Goal: Task Accomplishment & Management: Use online tool/utility

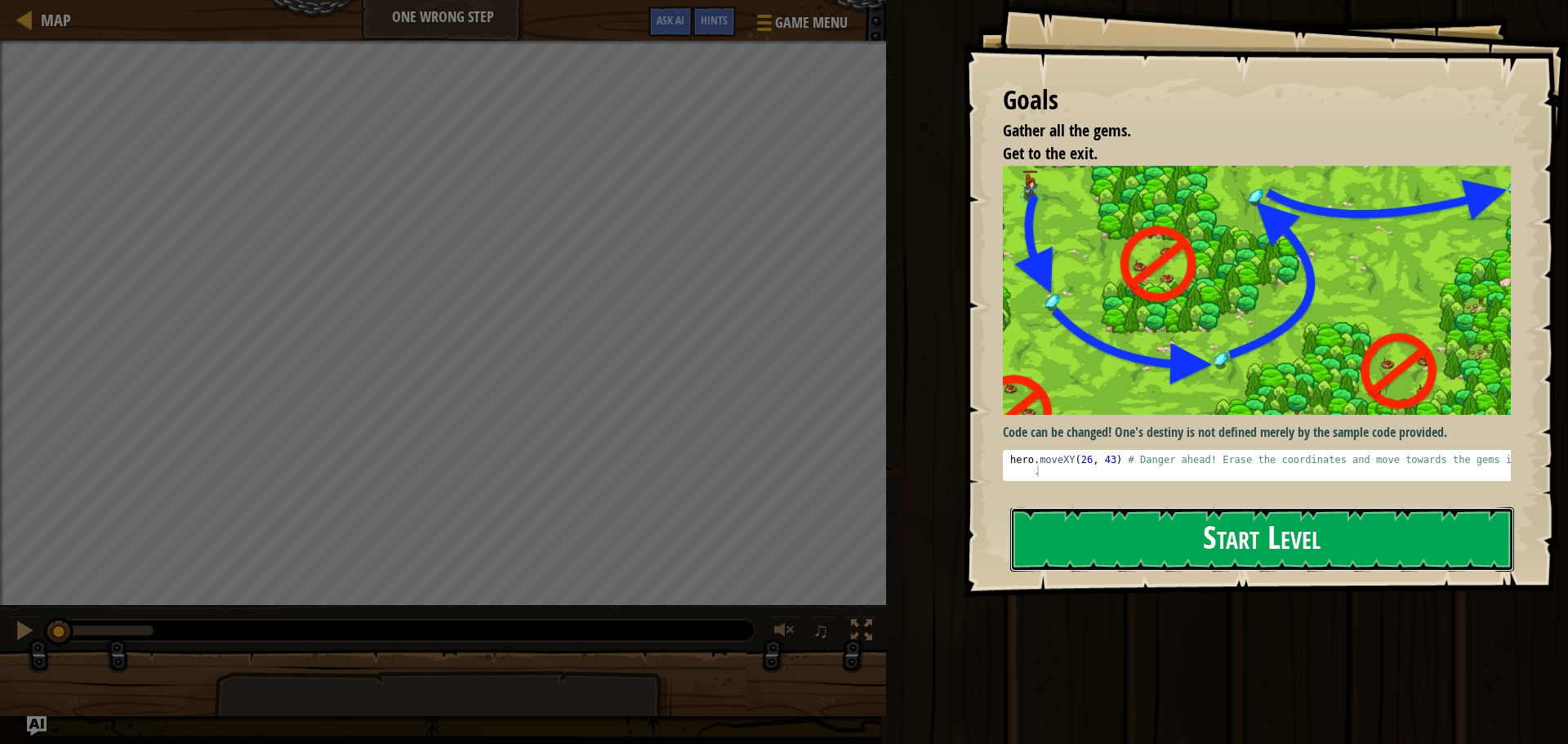
click at [1180, 560] on button "Start Level" at bounding box center [1262, 539] width 504 height 64
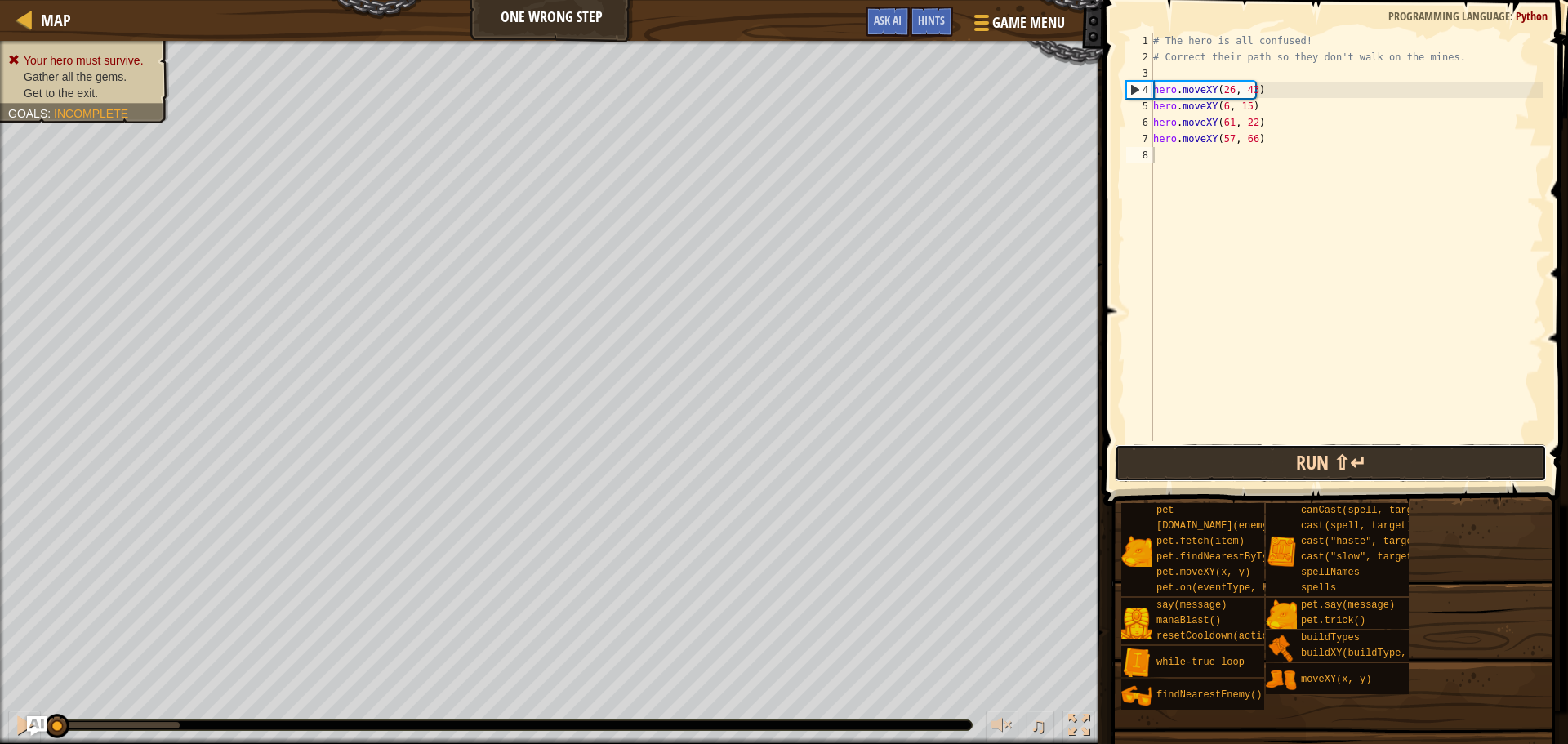
click at [1224, 473] on button "Run ⇧↵" at bounding box center [1331, 463] width 432 height 37
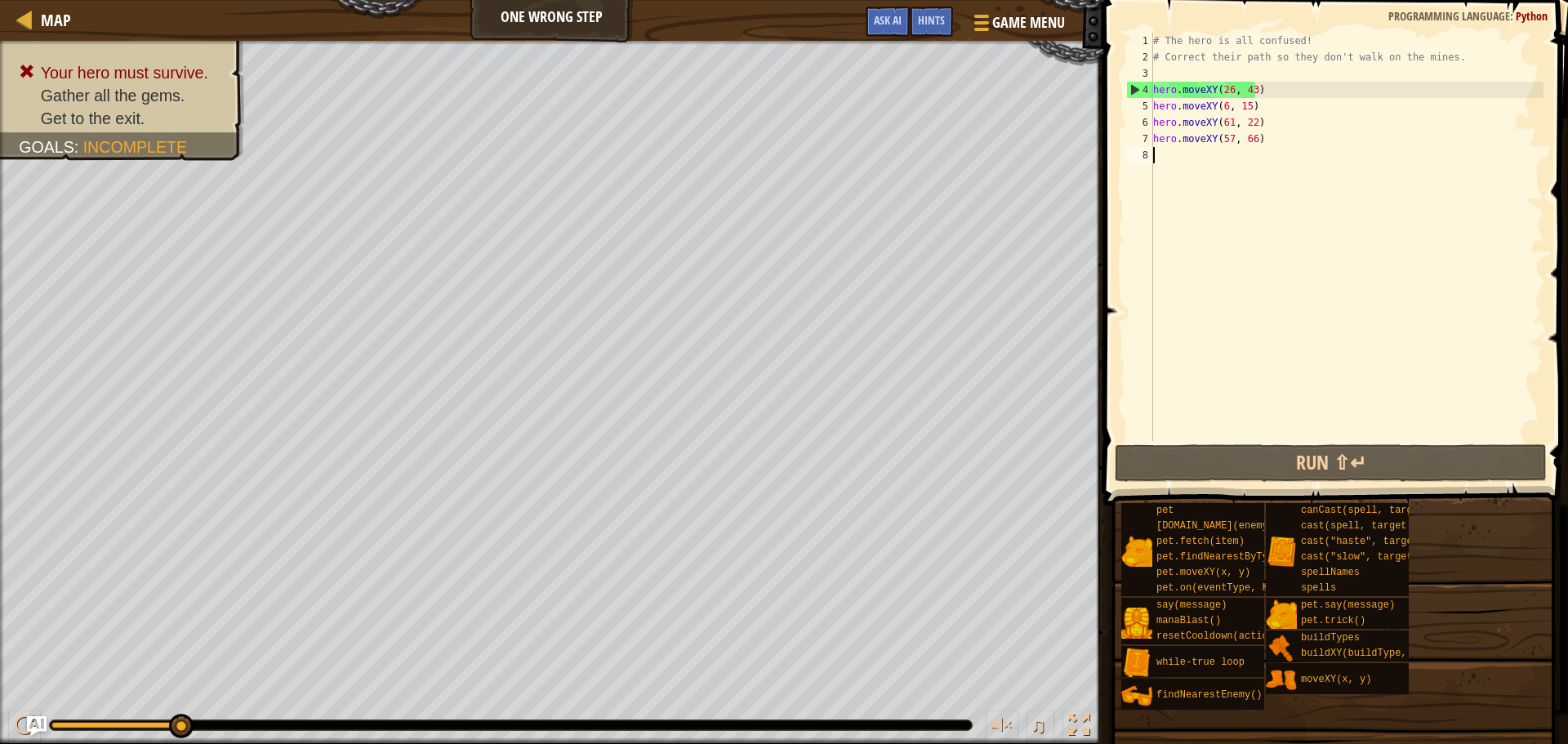
click at [1220, 93] on div "# The hero is all confused! # Correct their path so they don't walk on the mine…" at bounding box center [1346, 253] width 393 height 441
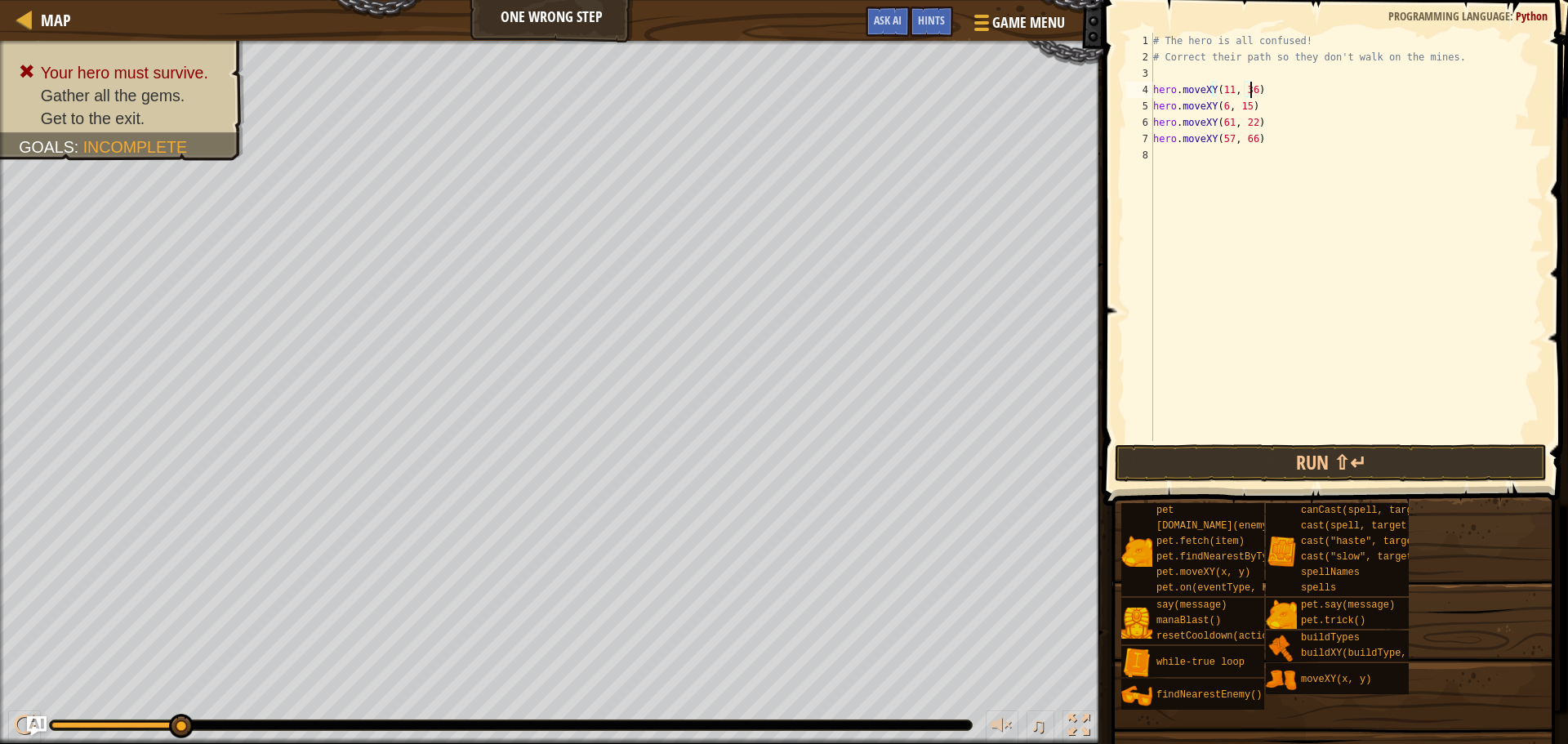
scroll to position [7, 7]
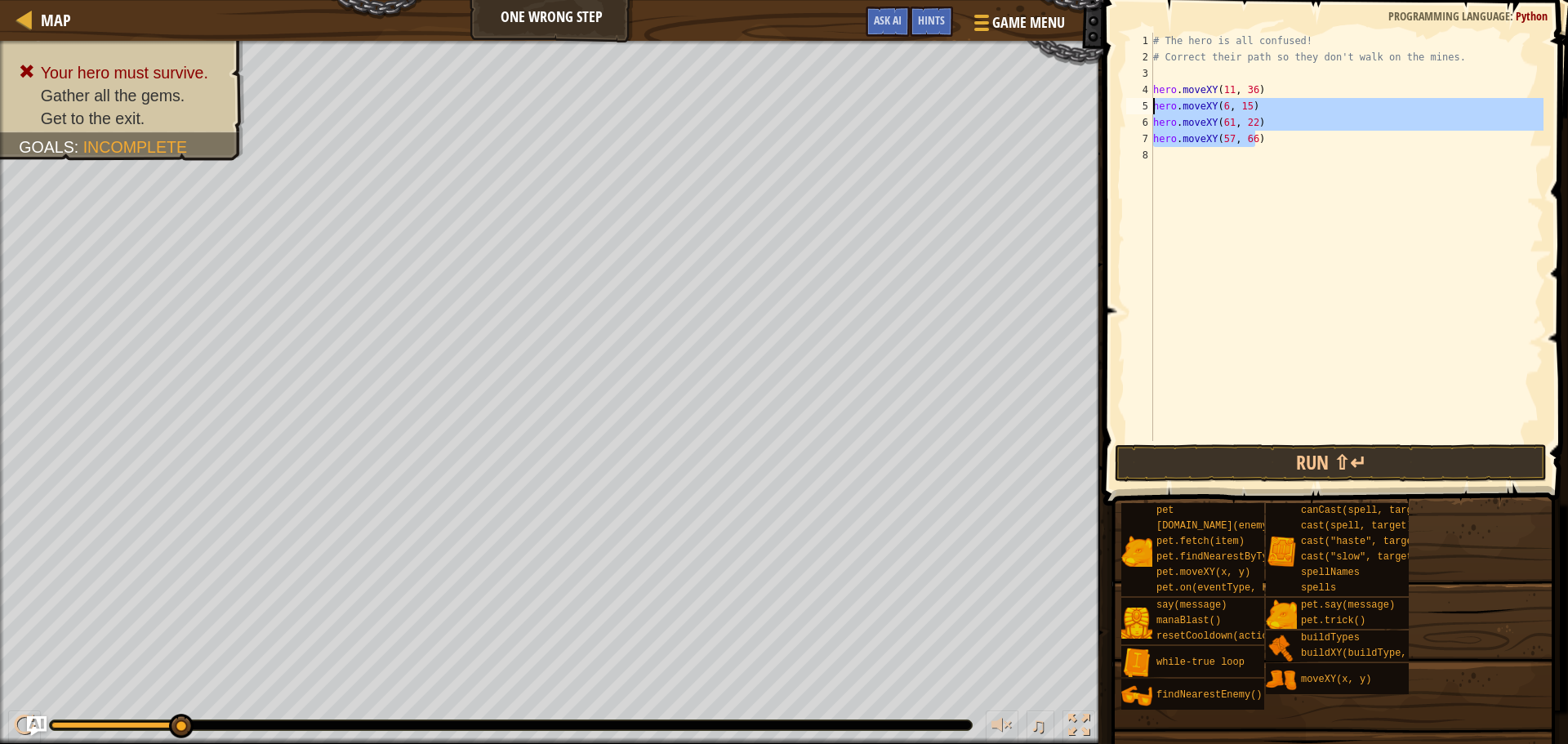
click at [1081, 107] on div "Map One Wrong Step Game Menu Done Hints Ask AI 1 הההההההההההההההההההההההההההההה…" at bounding box center [784, 372] width 1568 height 744
type textarea "hero.moveXY(6, 15) hero.moveXY(61, 22)"
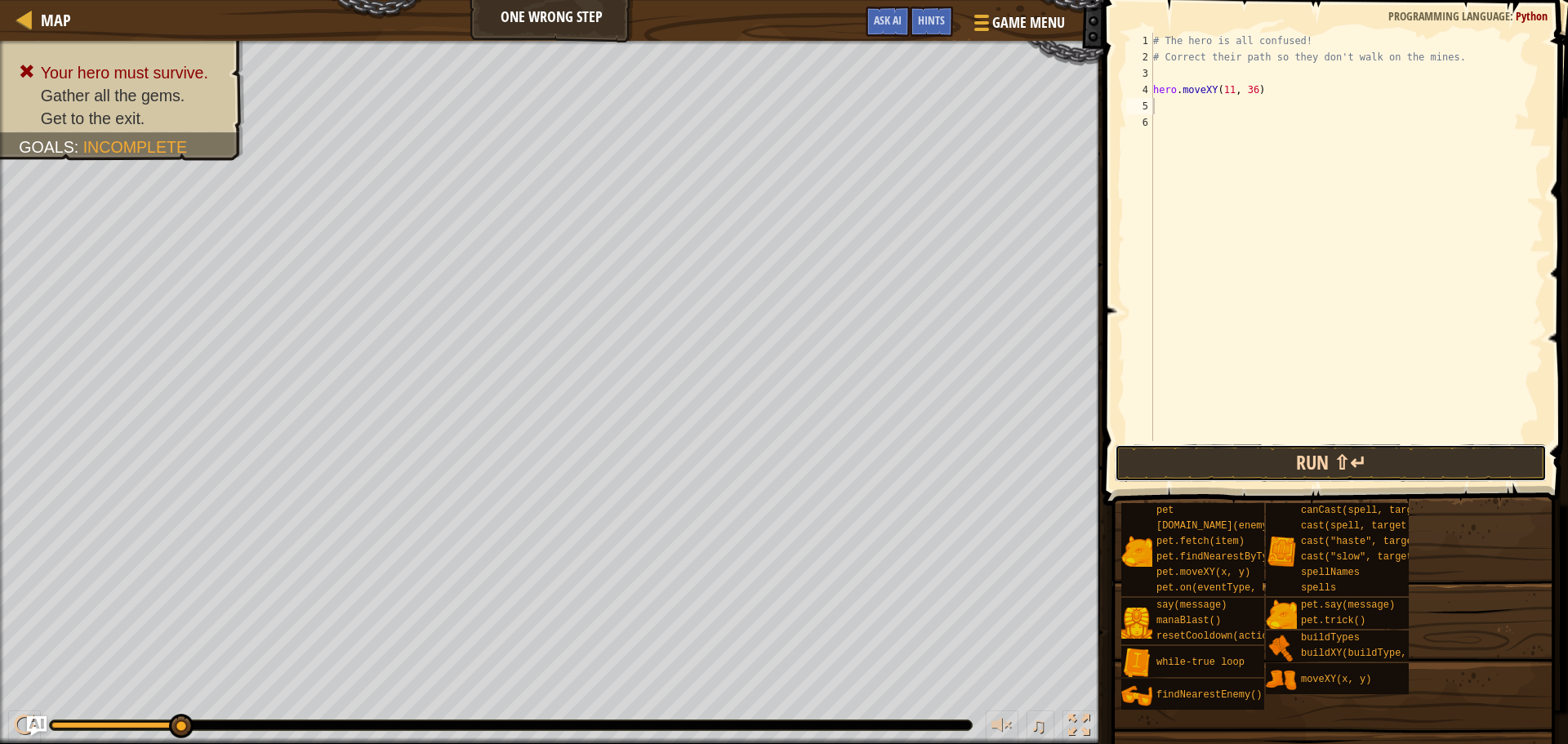
click at [1315, 463] on button "Run ⇧↵" at bounding box center [1331, 463] width 432 height 37
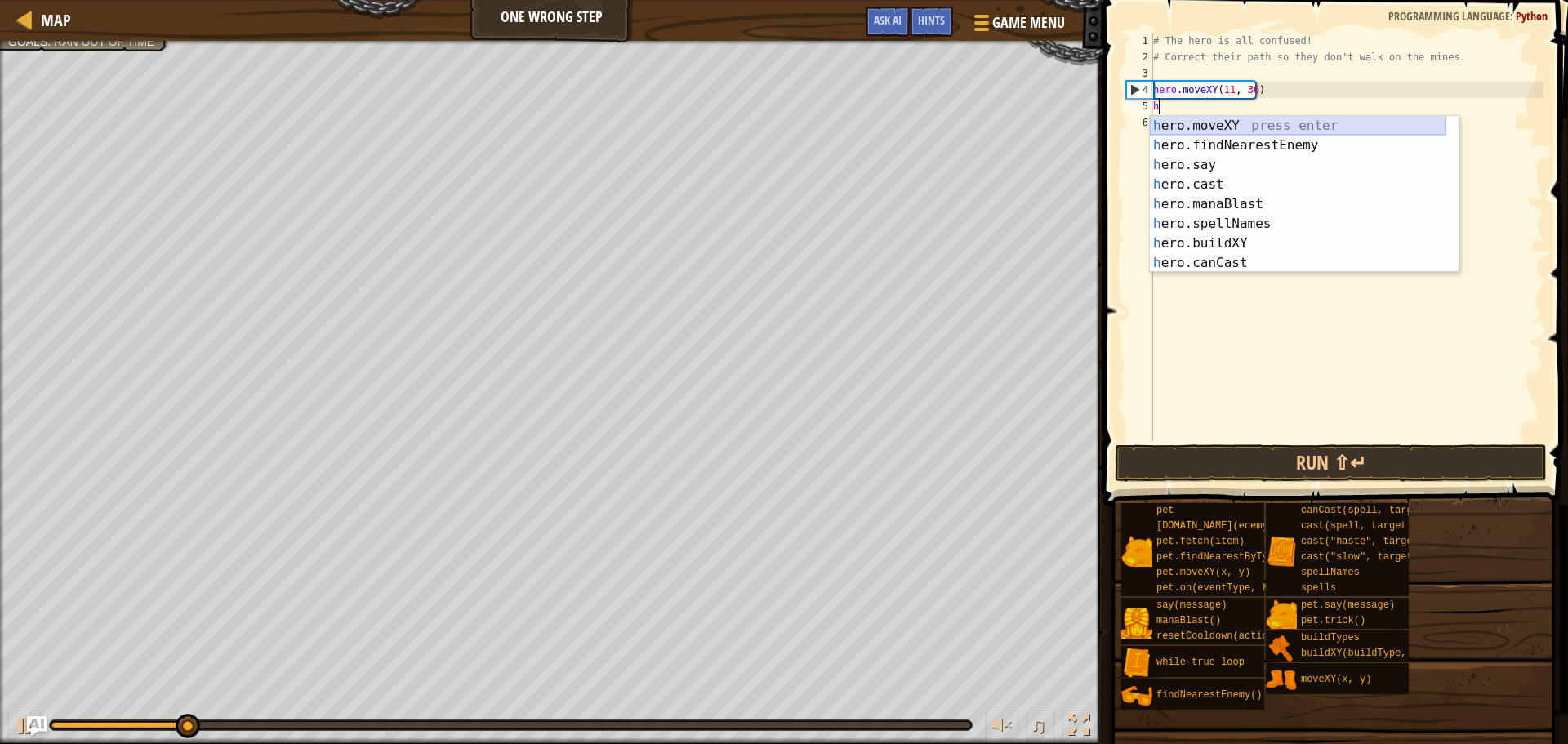
click at [1231, 127] on div "h ero.moveXY press enter h ero.findNearestEnemy press enter h ero.say press ent…" at bounding box center [1298, 214] width 296 height 196
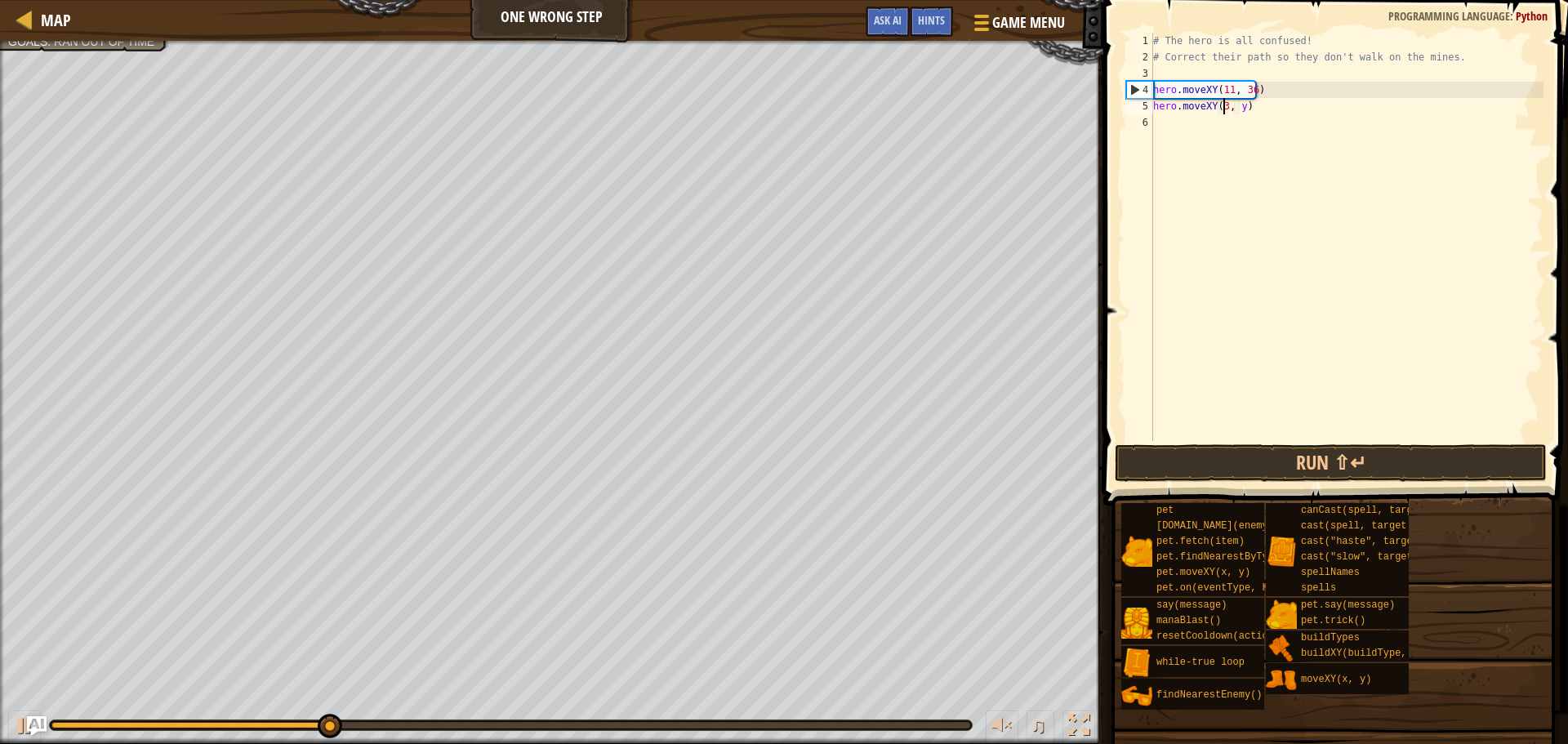
scroll to position [7, 6]
click at [1241, 106] on div "# The hero is all confused! # Correct their path so they don't walk on the mine…" at bounding box center [1346, 253] width 393 height 441
click at [1241, 107] on div "# The hero is all confused! # Correct their path so they don't walk on the mine…" at bounding box center [1346, 253] width 393 height 441
type textarea "hero.moveXY(35, 25)"
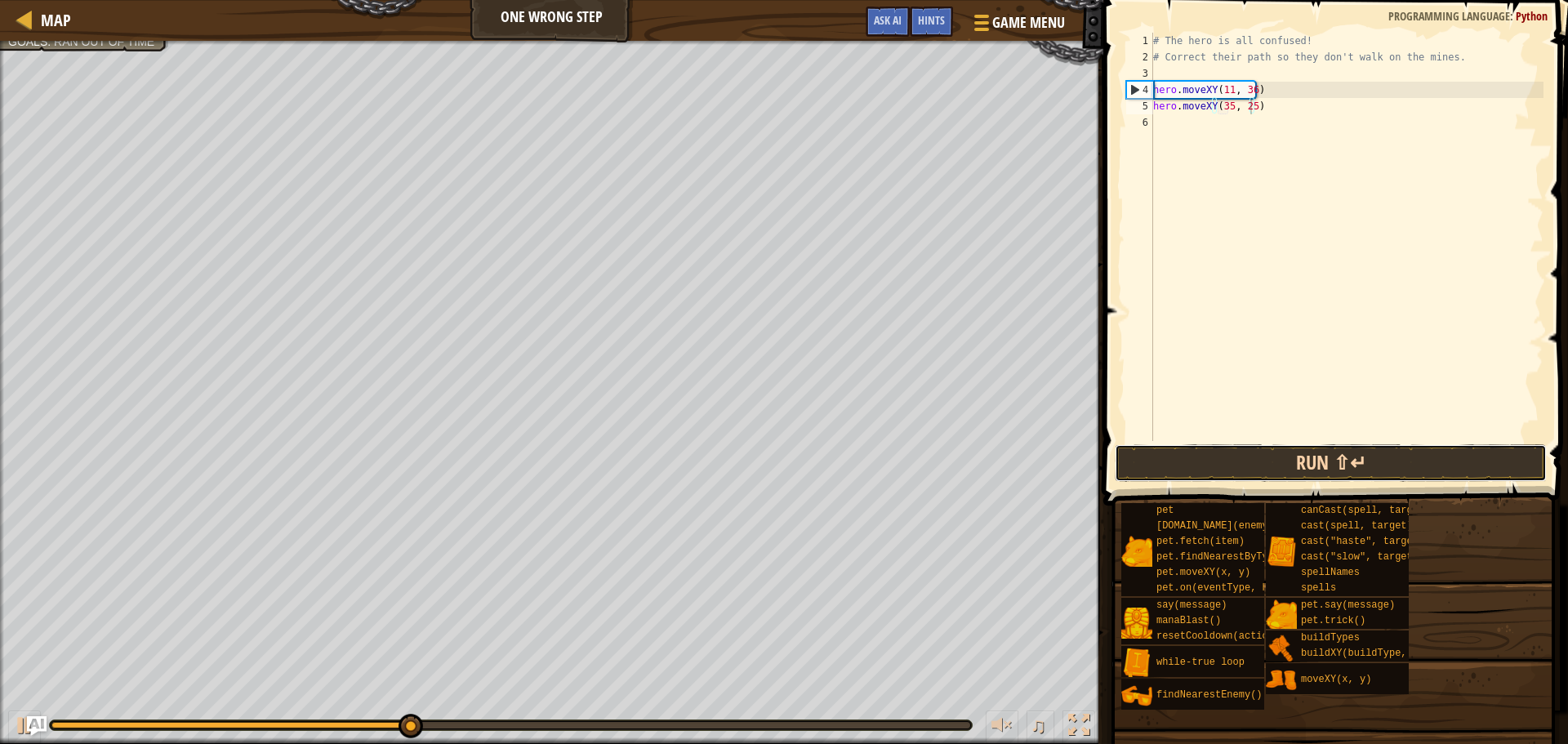
click at [1280, 459] on button "Run ⇧↵" at bounding box center [1331, 463] width 432 height 37
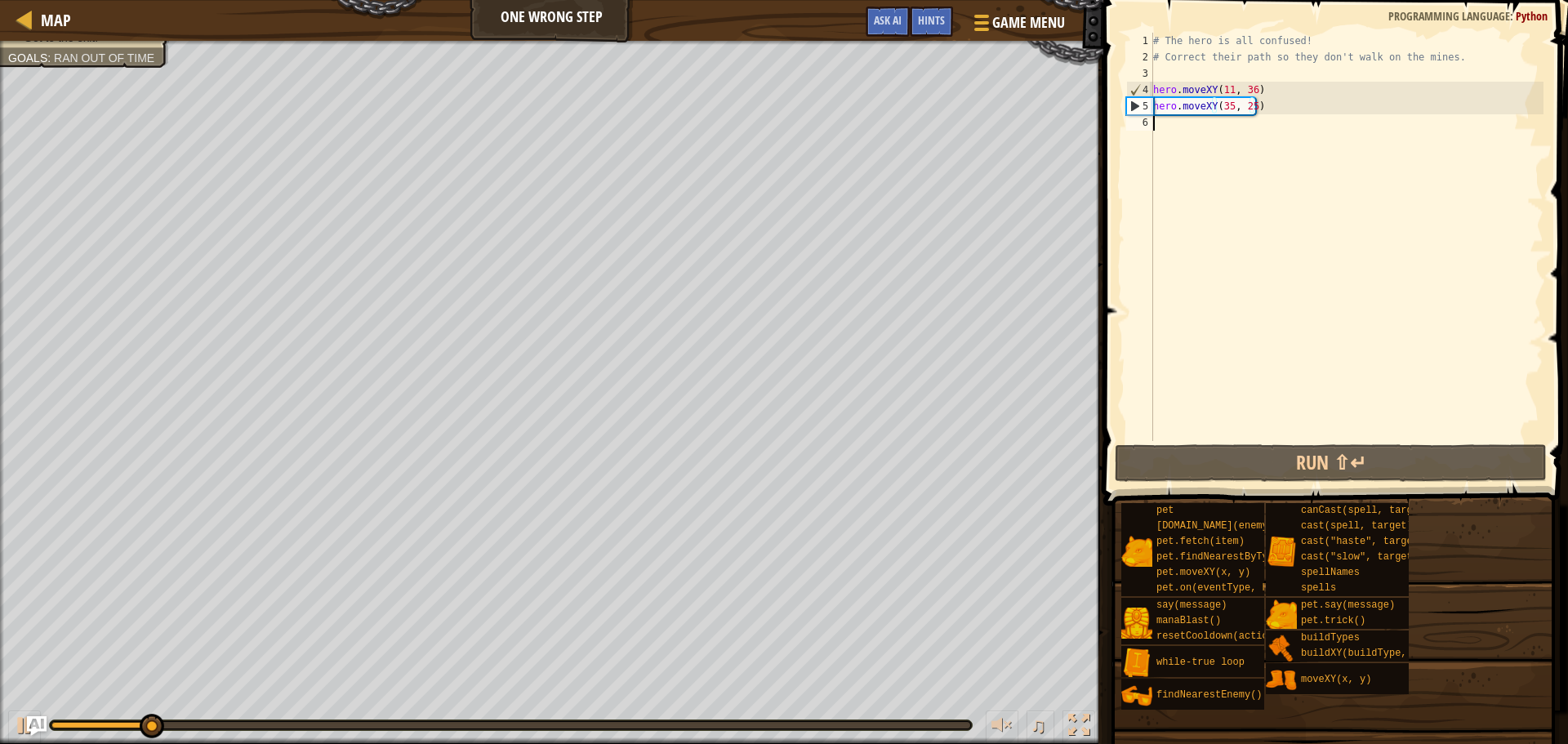
click at [1218, 126] on div "# The hero is all confused! # Correct their path so they don't walk on the mine…" at bounding box center [1346, 253] width 393 height 441
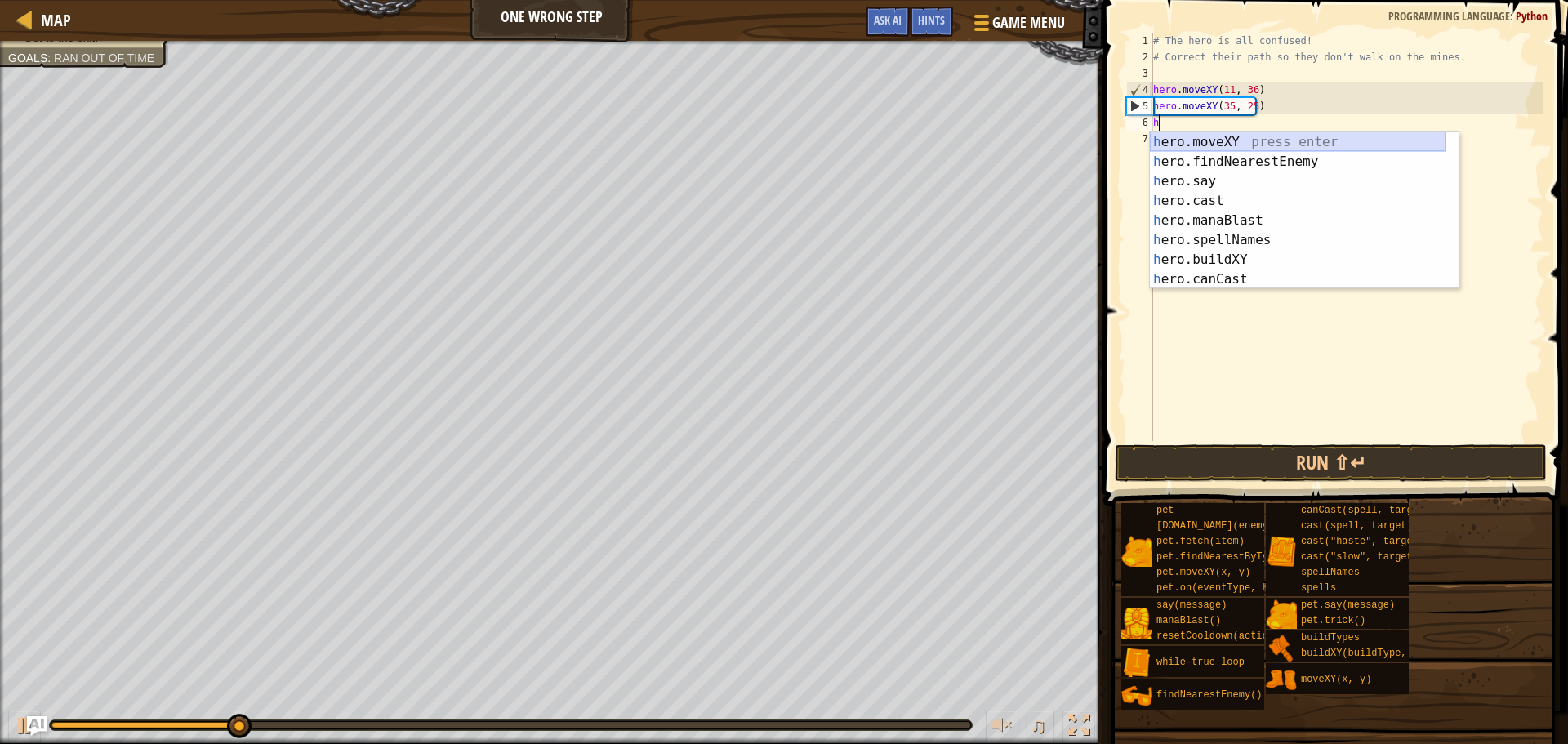
click at [1256, 142] on div "h ero.moveXY press enter h ero.findNearestEnemy press enter h ero.say press ent…" at bounding box center [1298, 230] width 296 height 196
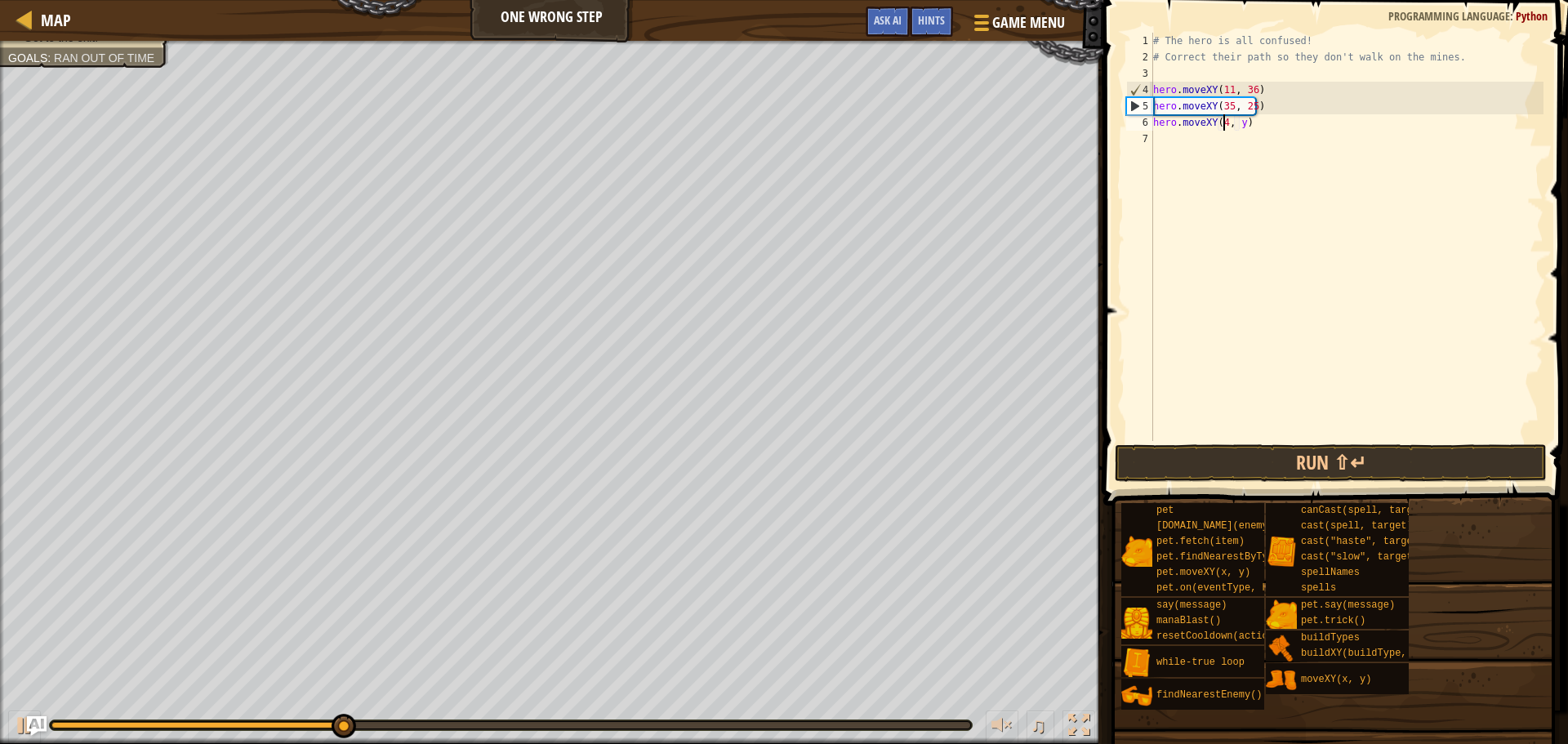
scroll to position [7, 6]
type textarea "hero.moveXY(40, y)"
click at [1242, 126] on div "# The hero is all confused! # Correct their path so they don't walk on the mine…" at bounding box center [1346, 253] width 393 height 441
click at [1242, 131] on div "# The hero is all confused! # Correct their path so they don't walk on the mine…" at bounding box center [1346, 253] width 393 height 441
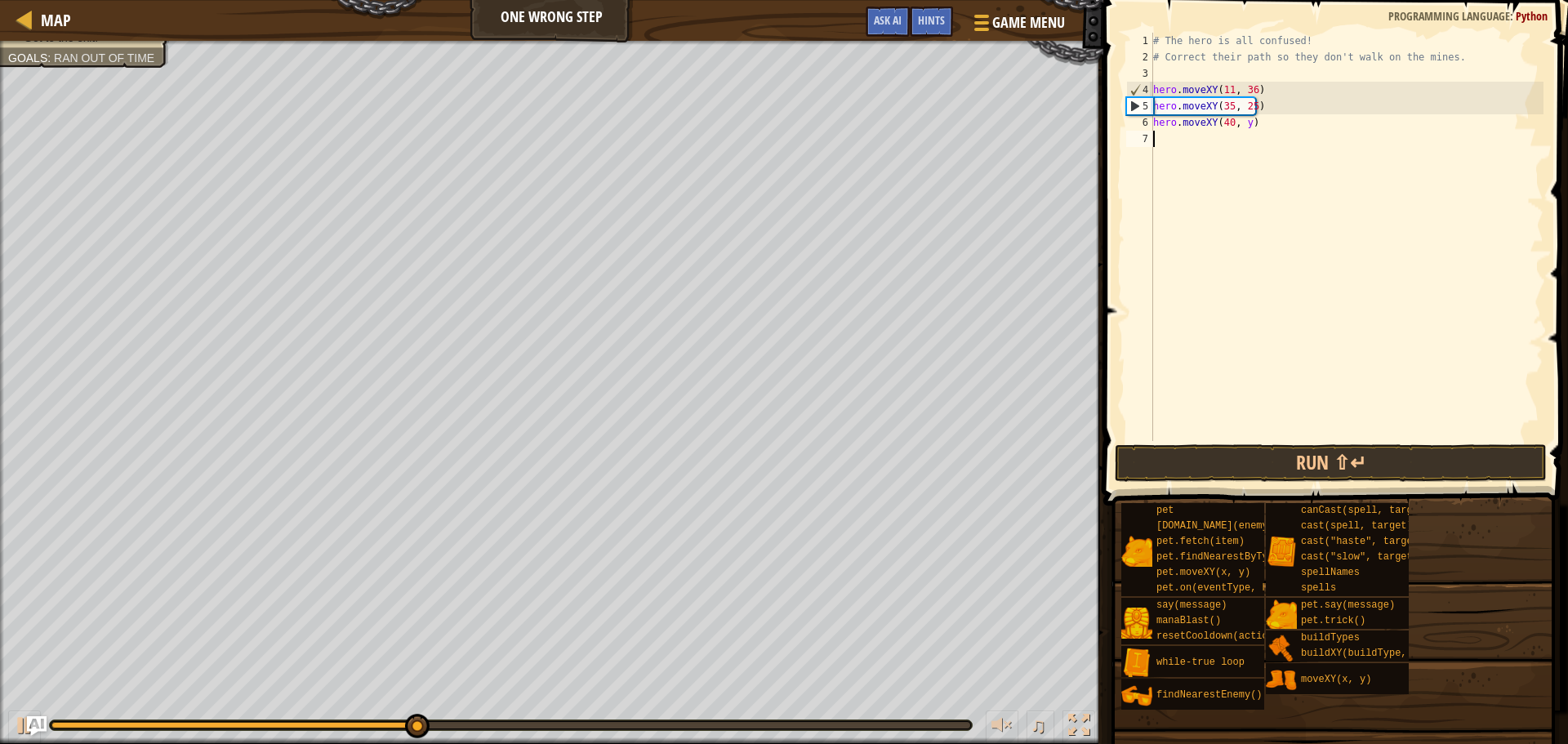
scroll to position [7, 0]
click at [1243, 127] on div "# The hero is all confused! # Correct their path so they don't walk on the mine…" at bounding box center [1346, 253] width 393 height 441
type textarea "hero.moveXY(40, 56)"
click at [1182, 134] on div "# The hero is all confused! # Correct their path so they don't walk on the mine…" at bounding box center [1346, 253] width 393 height 441
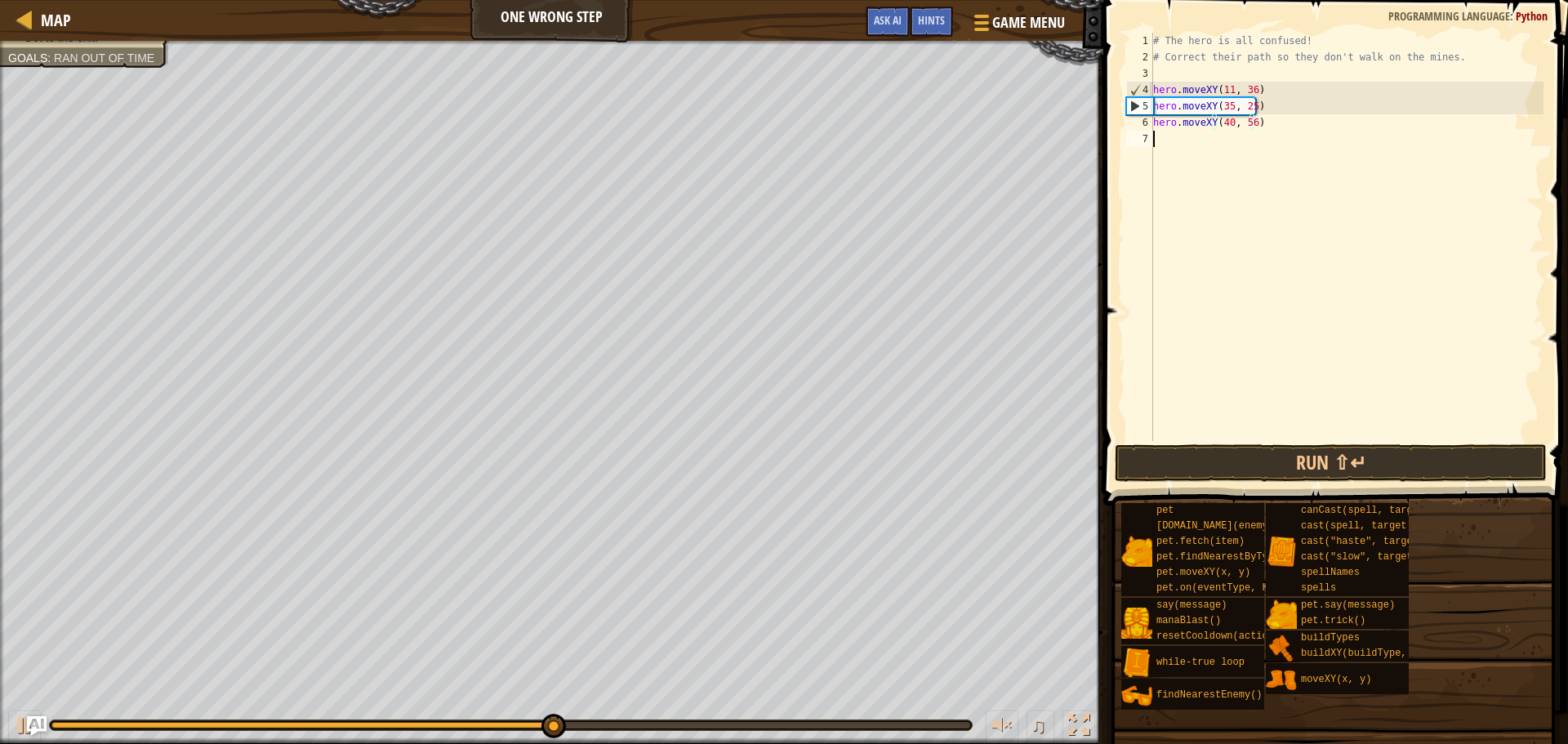
scroll to position [7, 0]
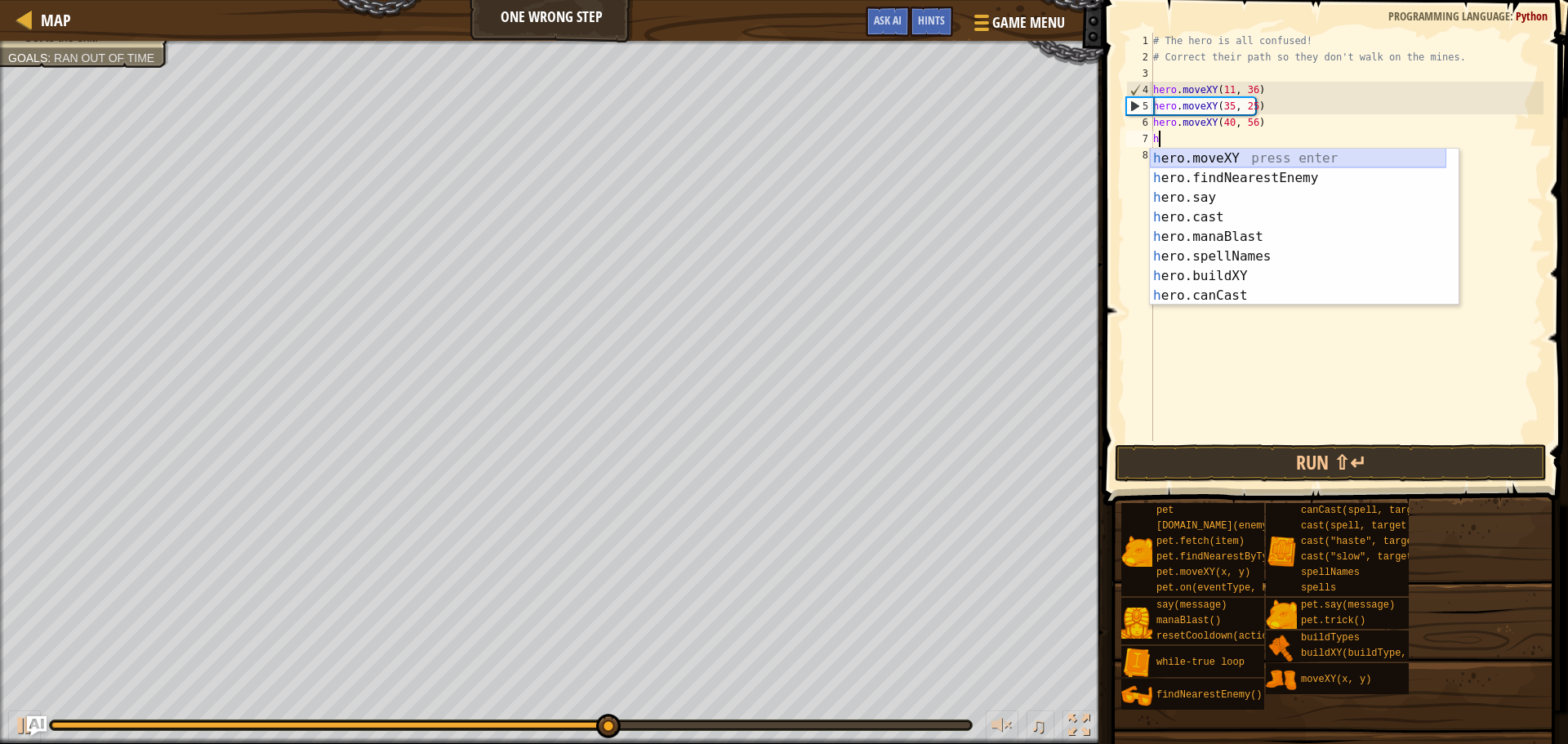
click at [1208, 162] on div "h ero.moveXY press enter h ero.findNearestEnemy press enter h ero.say press ent…" at bounding box center [1298, 247] width 296 height 196
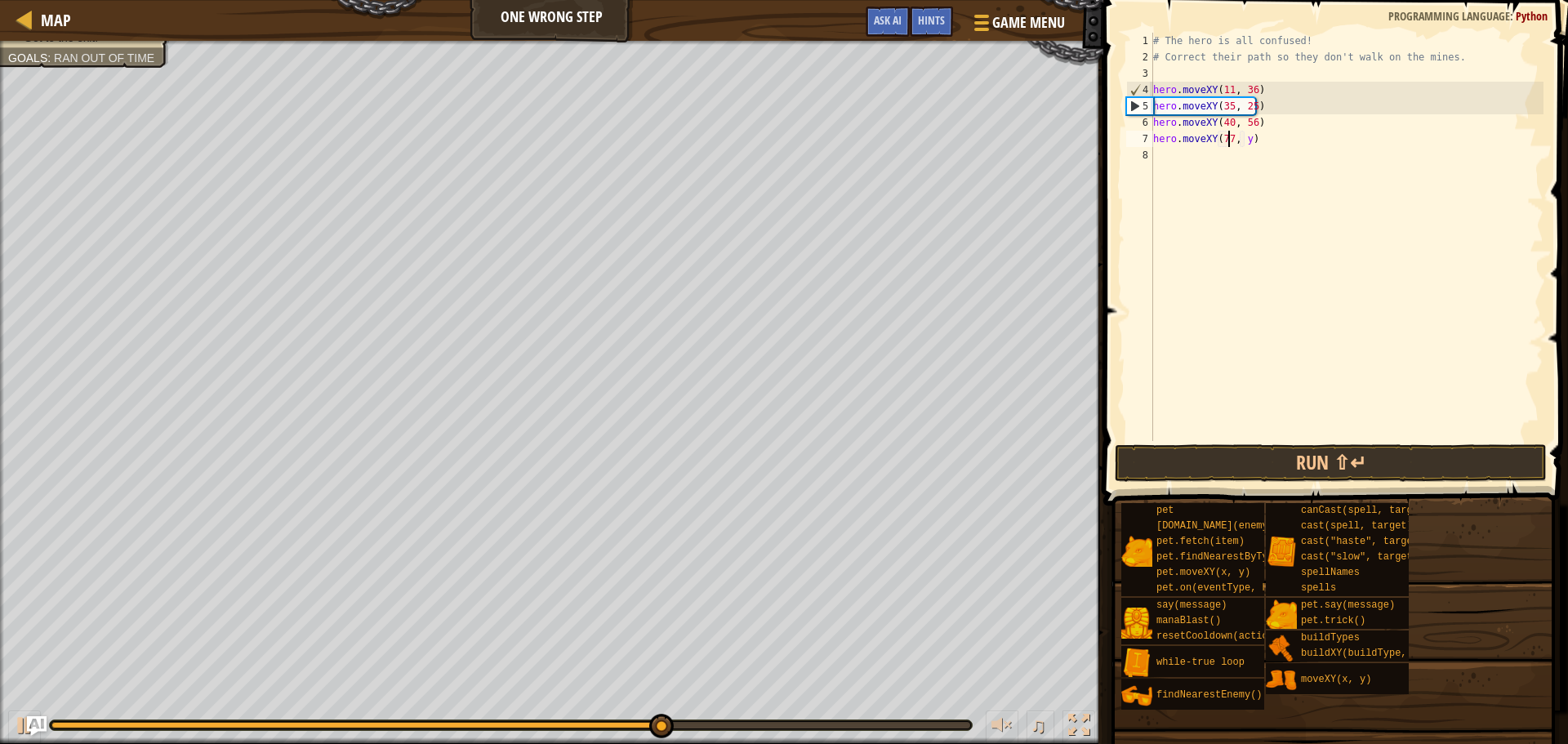
click at [1243, 139] on div "# The hero is all confused! # Correct their path so they don't walk on the mine…" at bounding box center [1346, 253] width 393 height 441
type textarea "hero.moveXY(77, 58)"
click at [1270, 463] on button "Run ⇧↵" at bounding box center [1331, 463] width 432 height 37
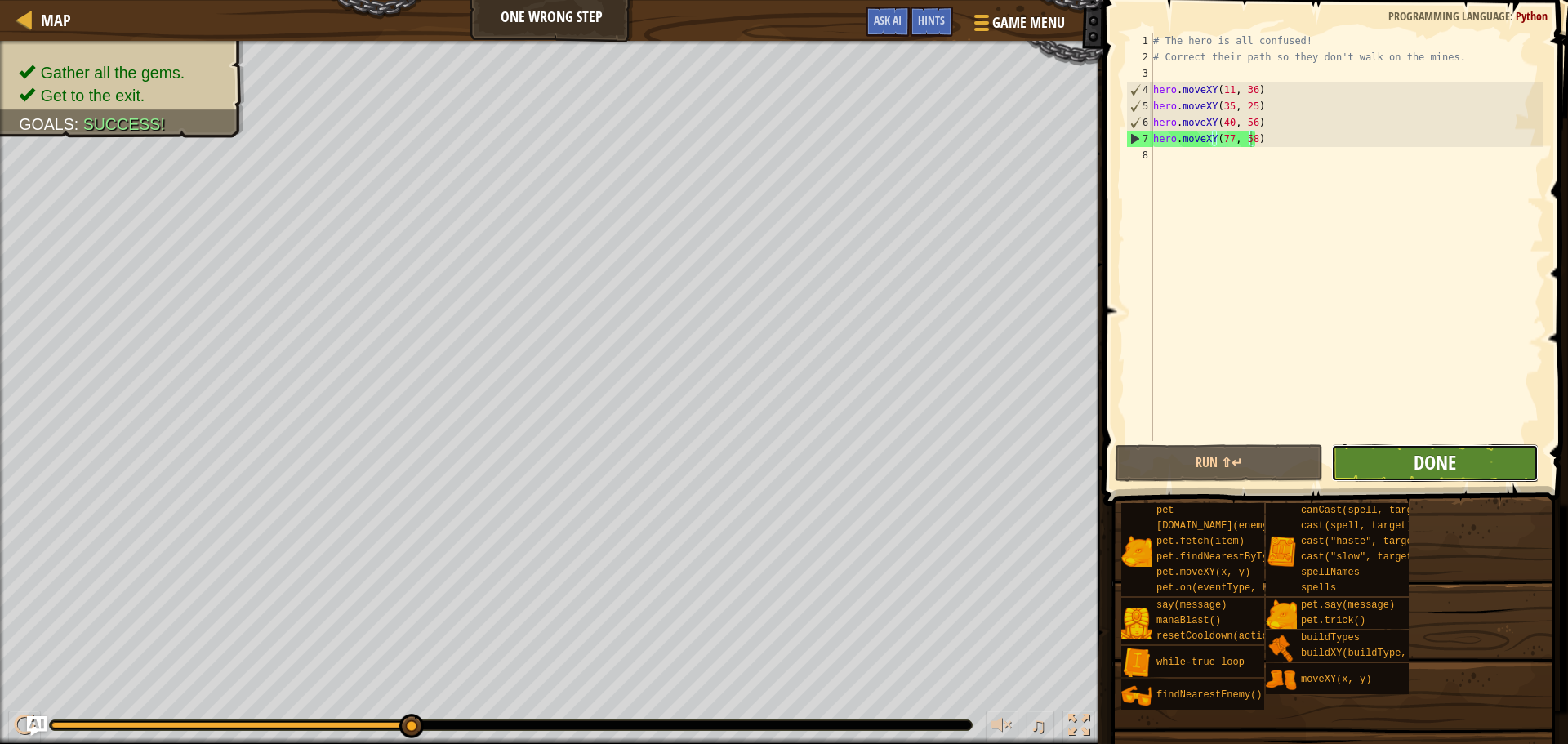
click at [1420, 463] on span "Done" at bounding box center [1435, 462] width 42 height 26
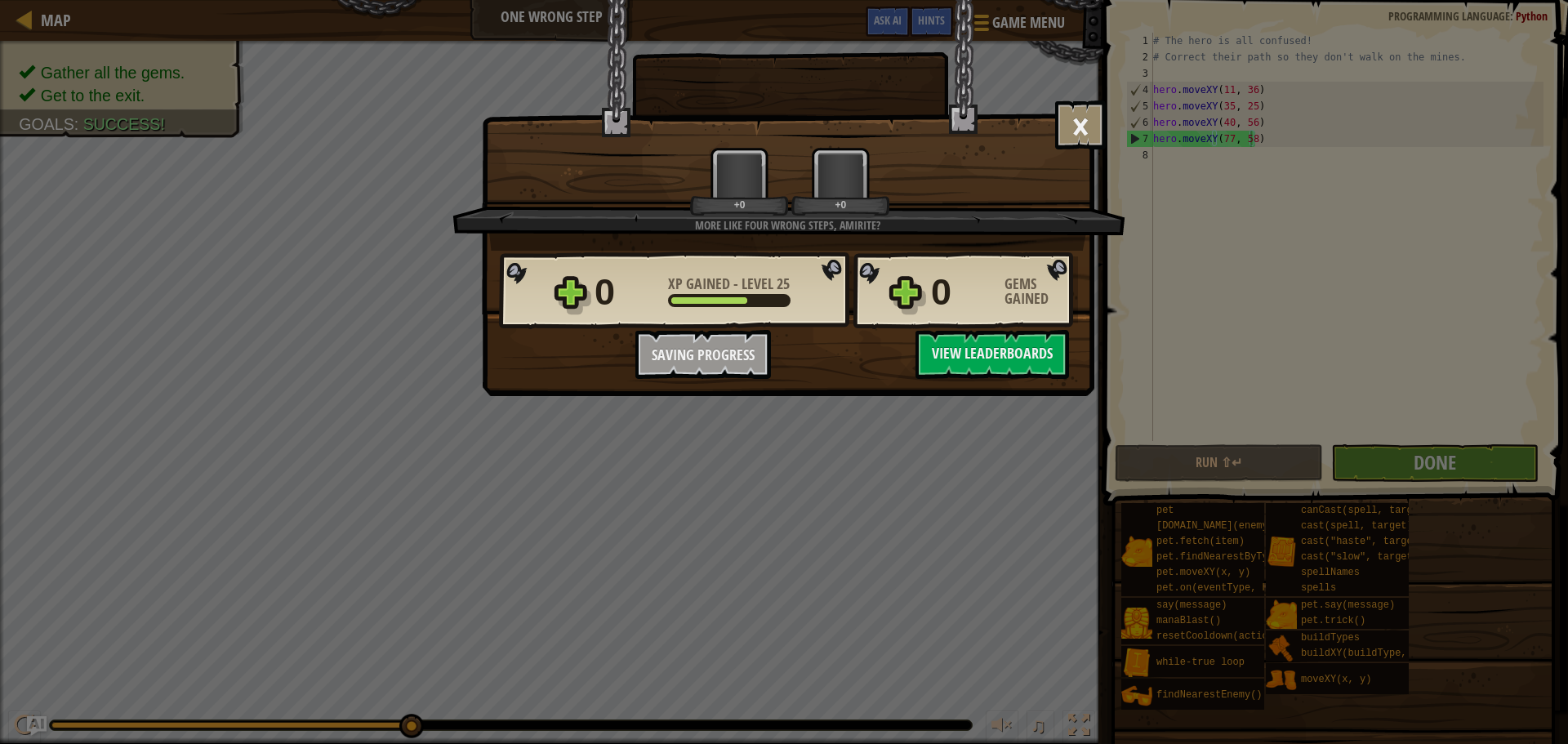
click at [1010, 318] on div "0 Gems Gained" at bounding box center [1005, 292] width 147 height 52
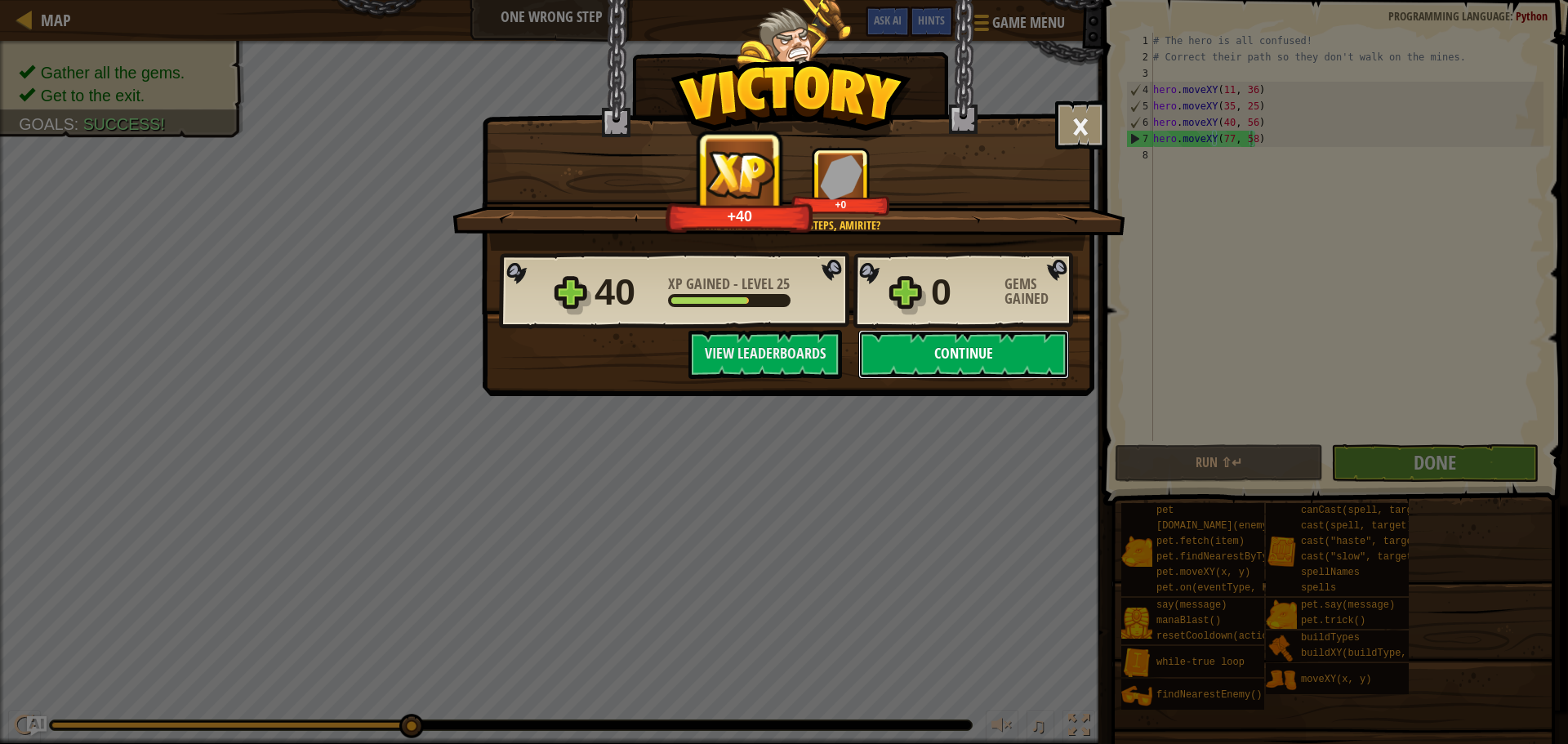
click at [948, 347] on button "Continue" at bounding box center [963, 354] width 211 height 49
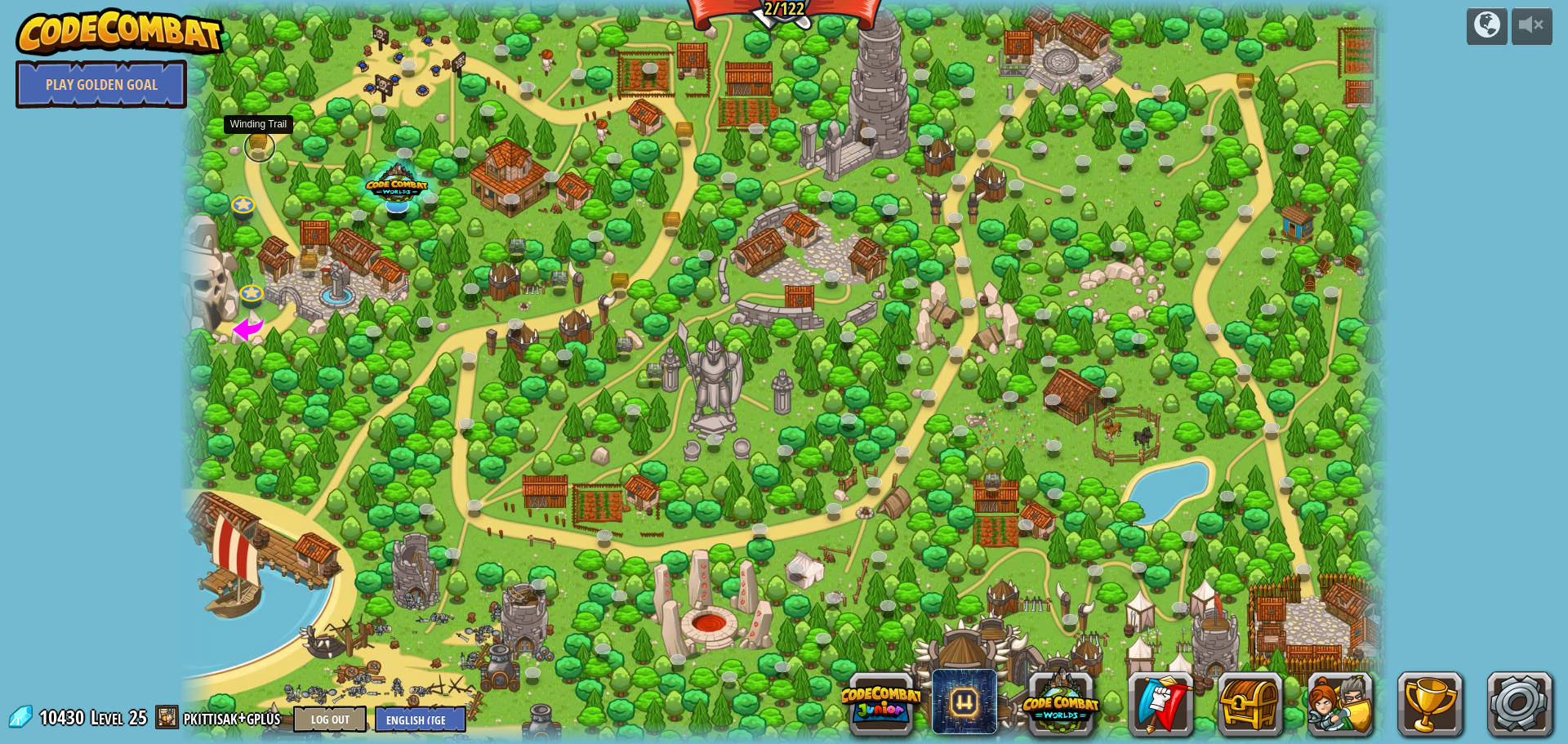
click at [259, 145] on link at bounding box center [260, 147] width 33 height 33
